Goal: Find specific page/section: Find specific page/section

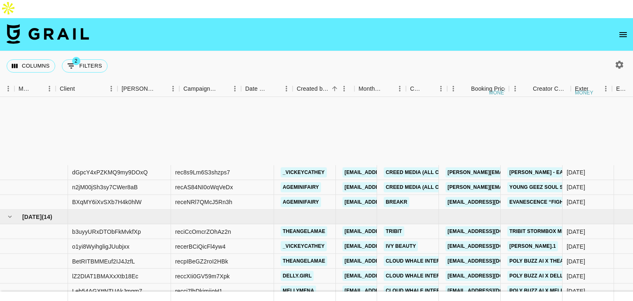
scroll to position [110, 322]
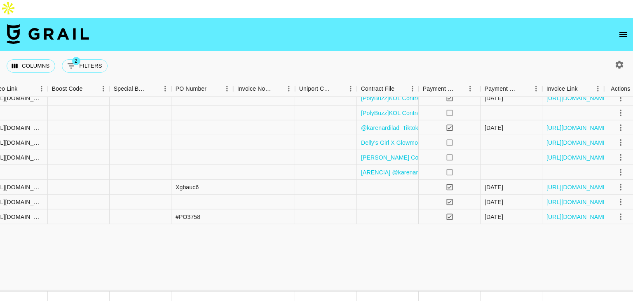
scroll to position [0, 1113]
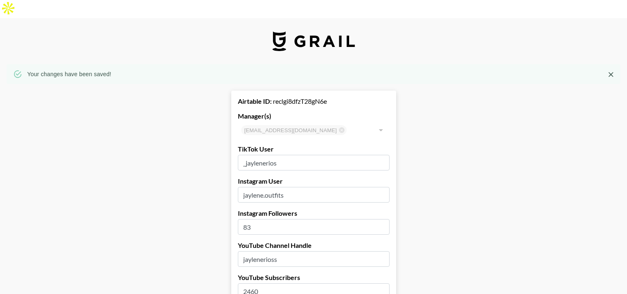
select select "USD"
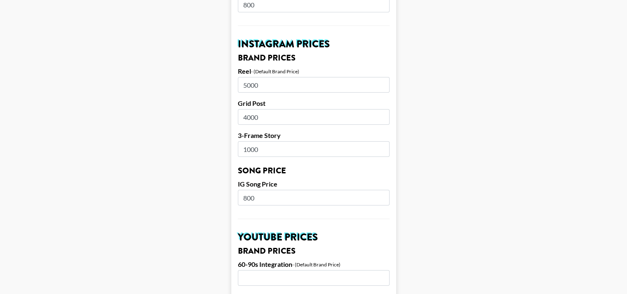
scroll to position [414, 5]
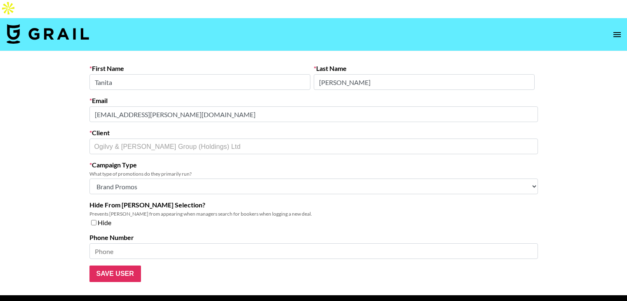
select select "Brand"
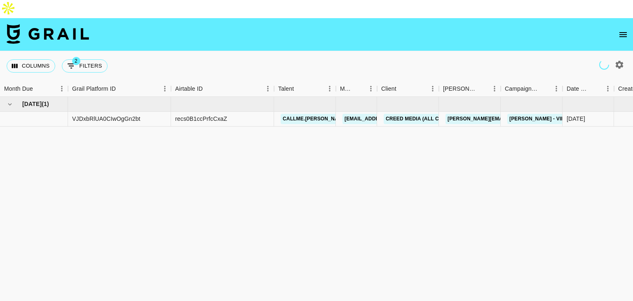
click at [618, 61] on icon "button" at bounding box center [620, 65] width 8 height 8
select select "[DATE]"
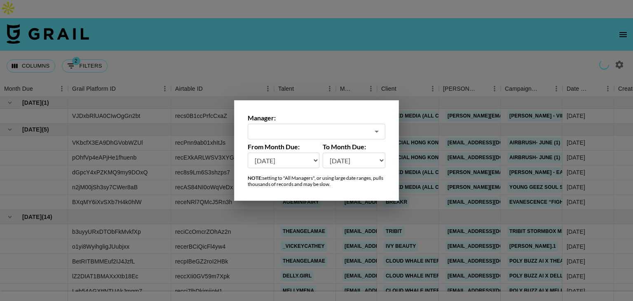
type input "[EMAIL_ADDRESS][DOMAIN_NAME]"
click at [494, 63] on div at bounding box center [316, 150] width 633 height 301
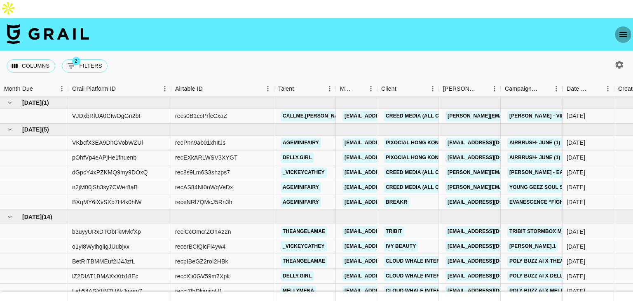
click at [628, 26] on button "open drawer" at bounding box center [623, 34] width 16 height 16
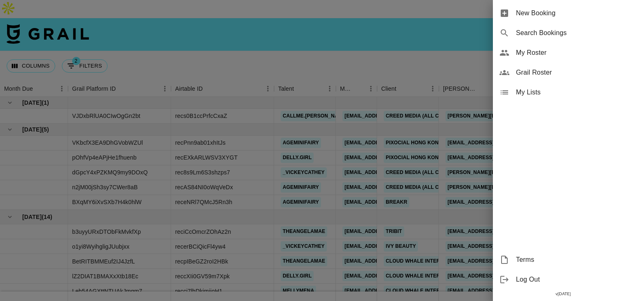
click at [526, 68] on span "Grail Roster" at bounding box center [571, 73] width 110 height 10
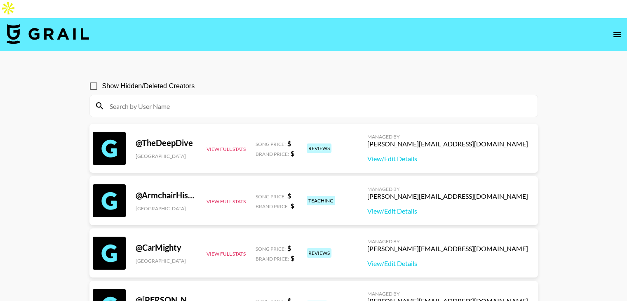
click at [239, 99] on input at bounding box center [319, 105] width 428 height 13
paste input "rhiainhudson"
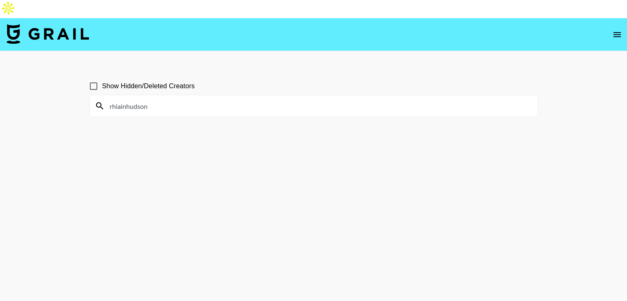
type input "rhiainhudson"
click at [94, 77] on input "Show Hidden/Deleted Creators" at bounding box center [93, 85] width 17 height 17
checkbox input "true"
